Goal: Task Accomplishment & Management: Manage account settings

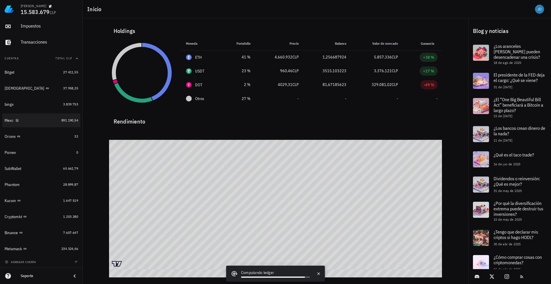
scroll to position [34, 0]
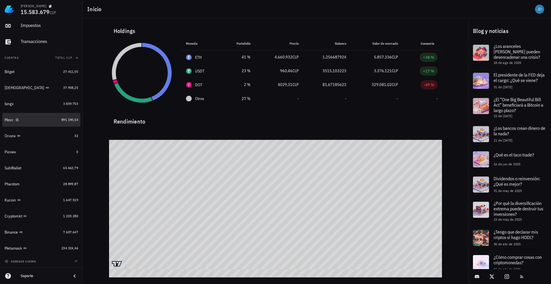
click at [11, 120] on div "Mexc" at bounding box center [9, 120] width 9 height 5
